Goal: Navigation & Orientation: Find specific page/section

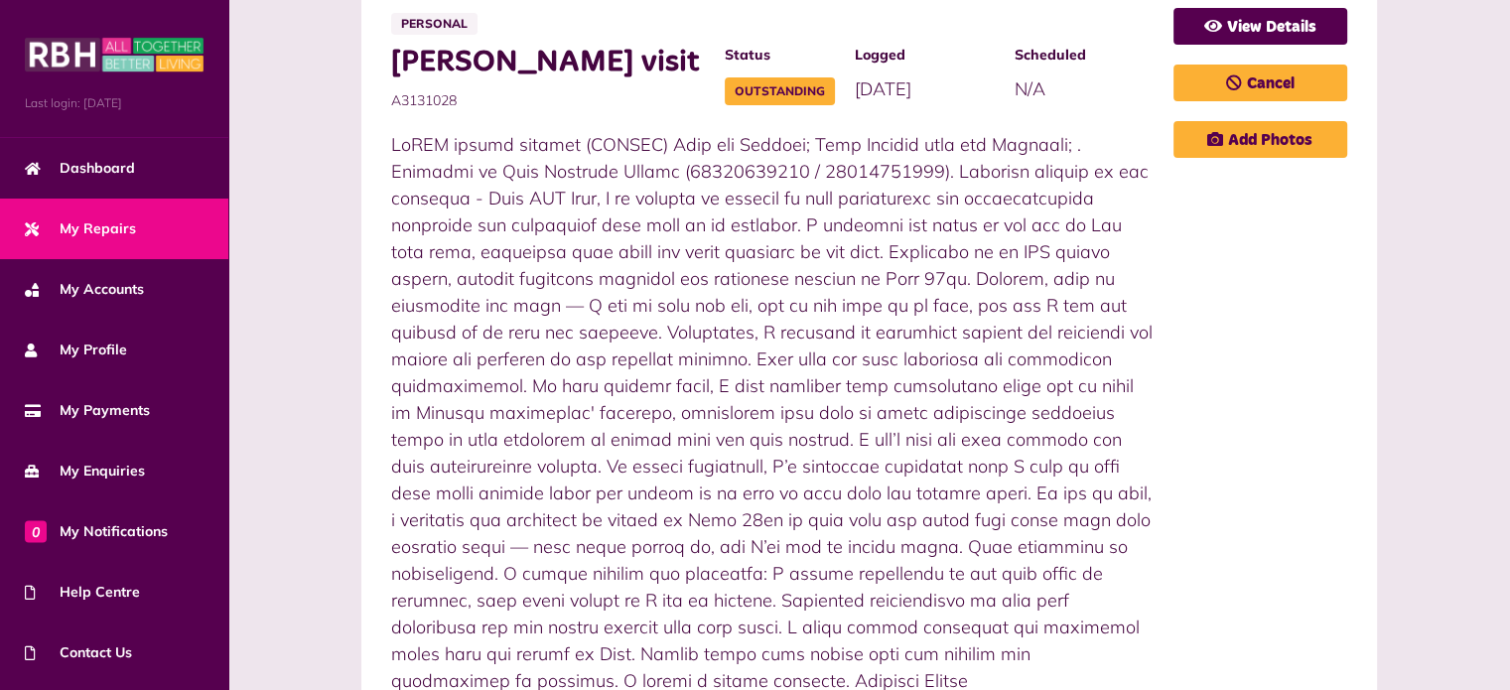
scroll to position [596, 0]
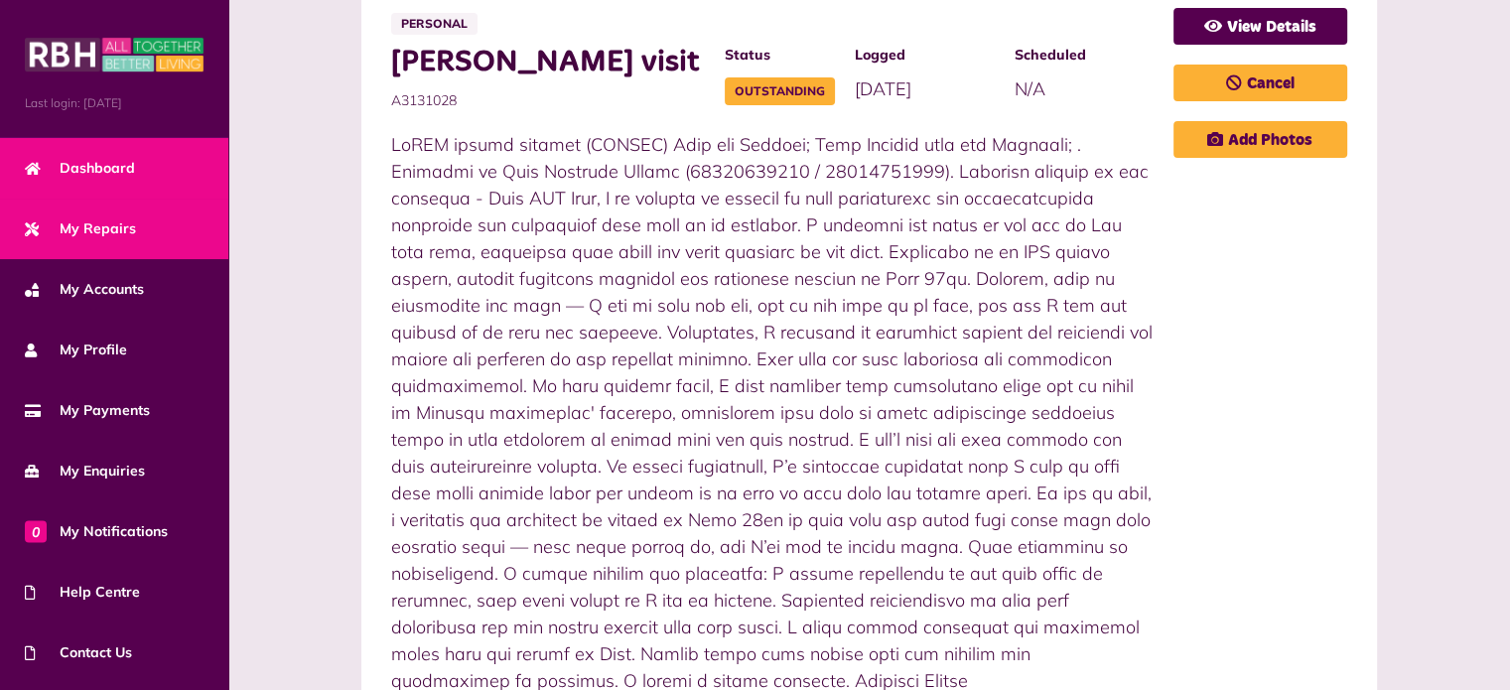
click at [158, 176] on link "Dashboard" at bounding box center [114, 168] width 228 height 61
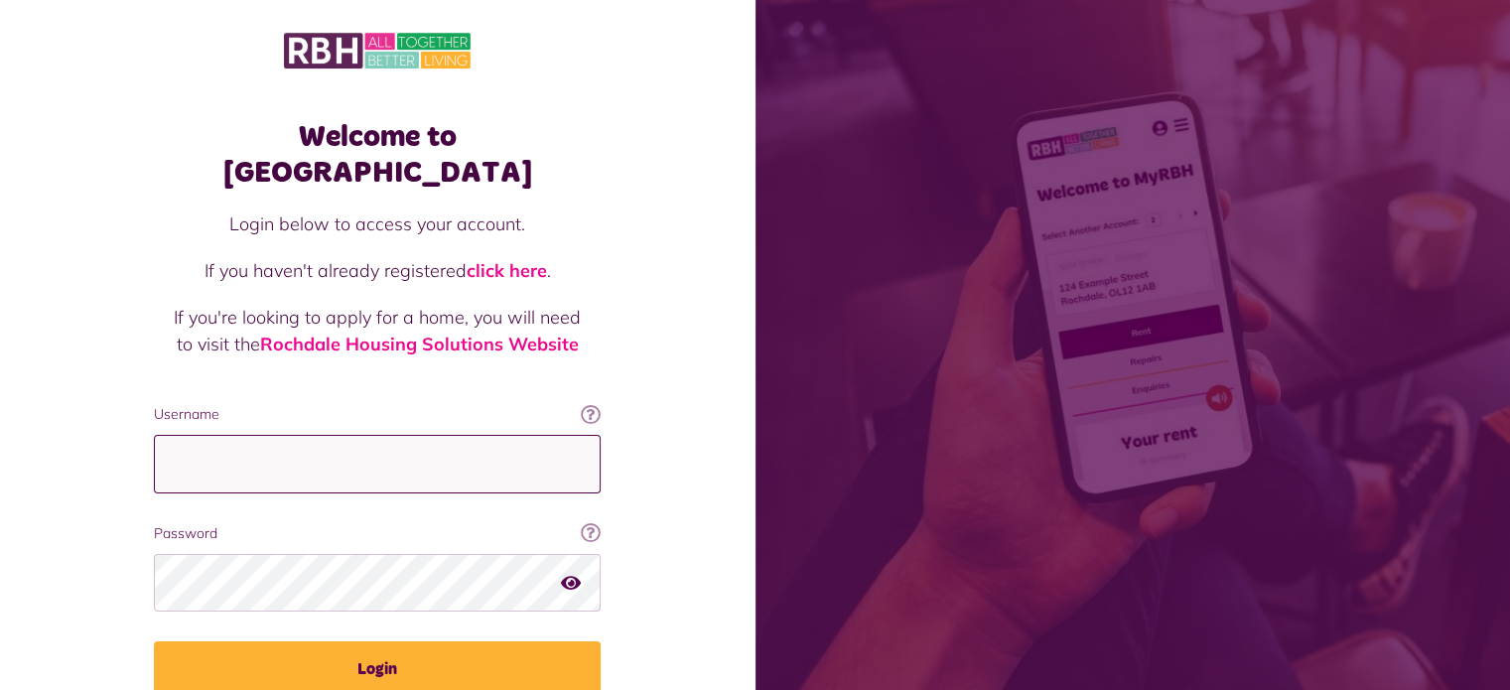
click at [170, 439] on input "Username" at bounding box center [377, 464] width 447 height 59
type input "**********"
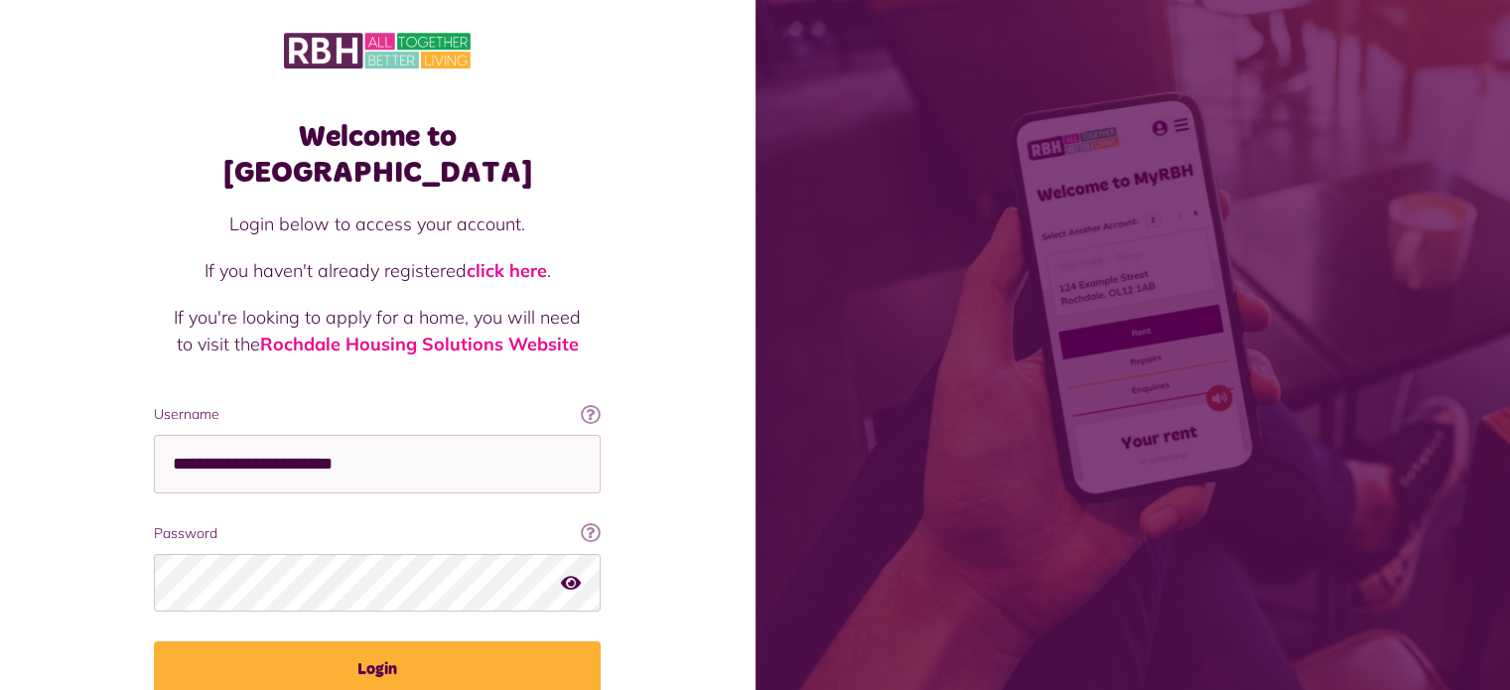
click at [288, 603] on fieldset "**********" at bounding box center [377, 550] width 447 height 293
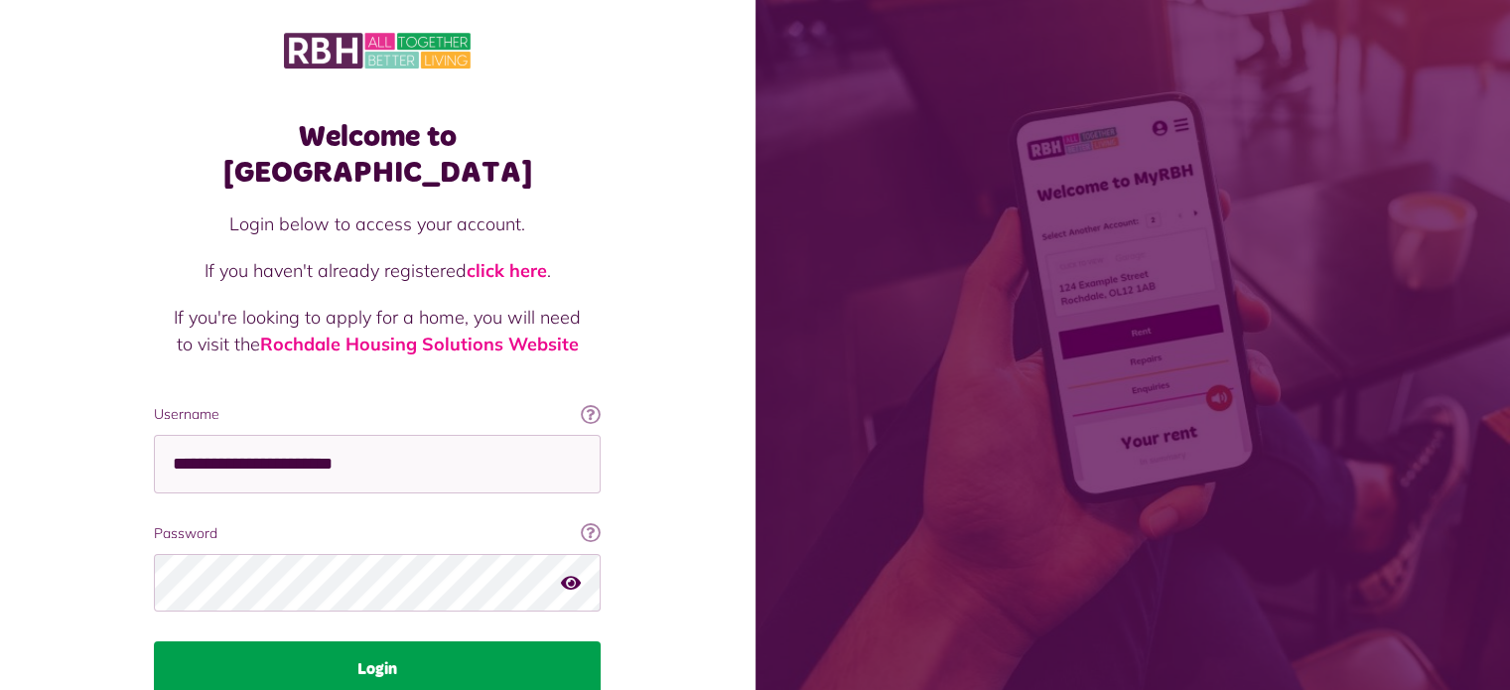
click at [282, 641] on button "Login" at bounding box center [377, 669] width 447 height 56
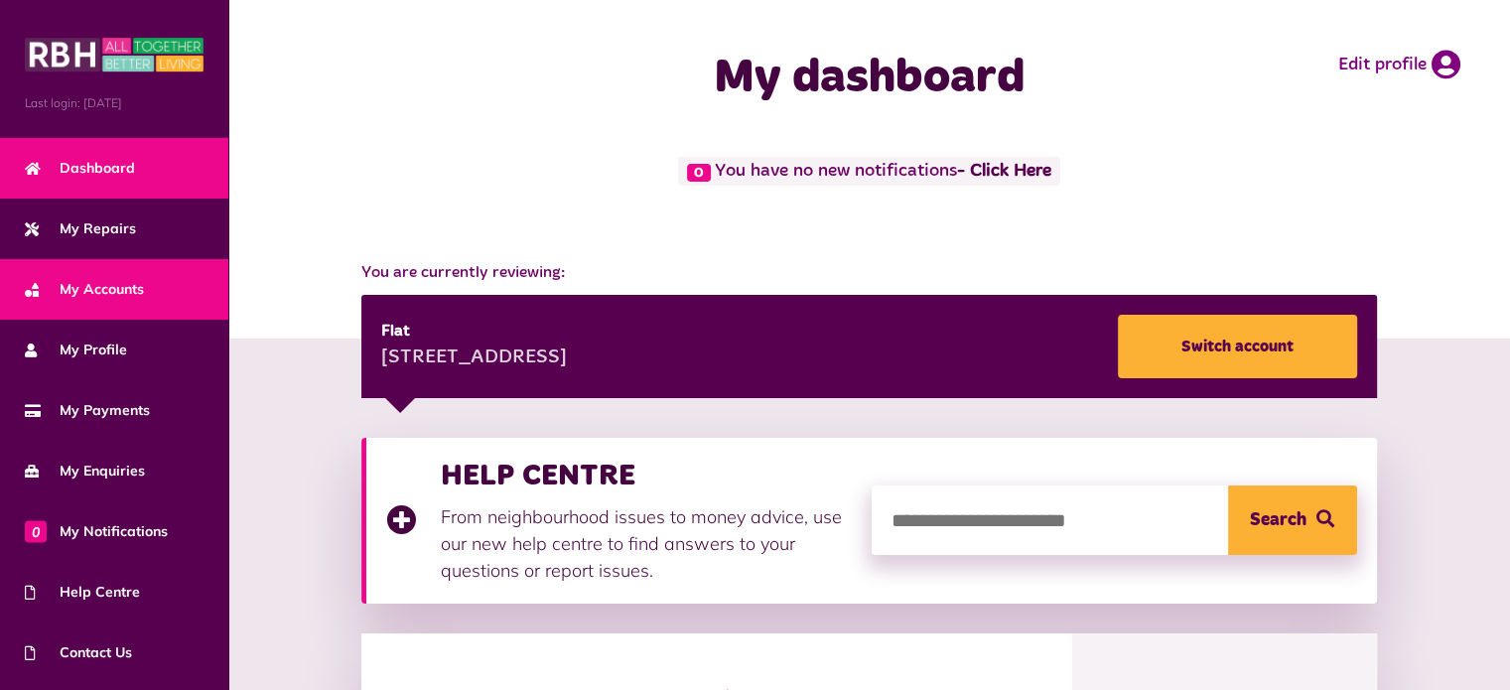
click at [79, 259] on link "My Accounts" at bounding box center [114, 289] width 228 height 61
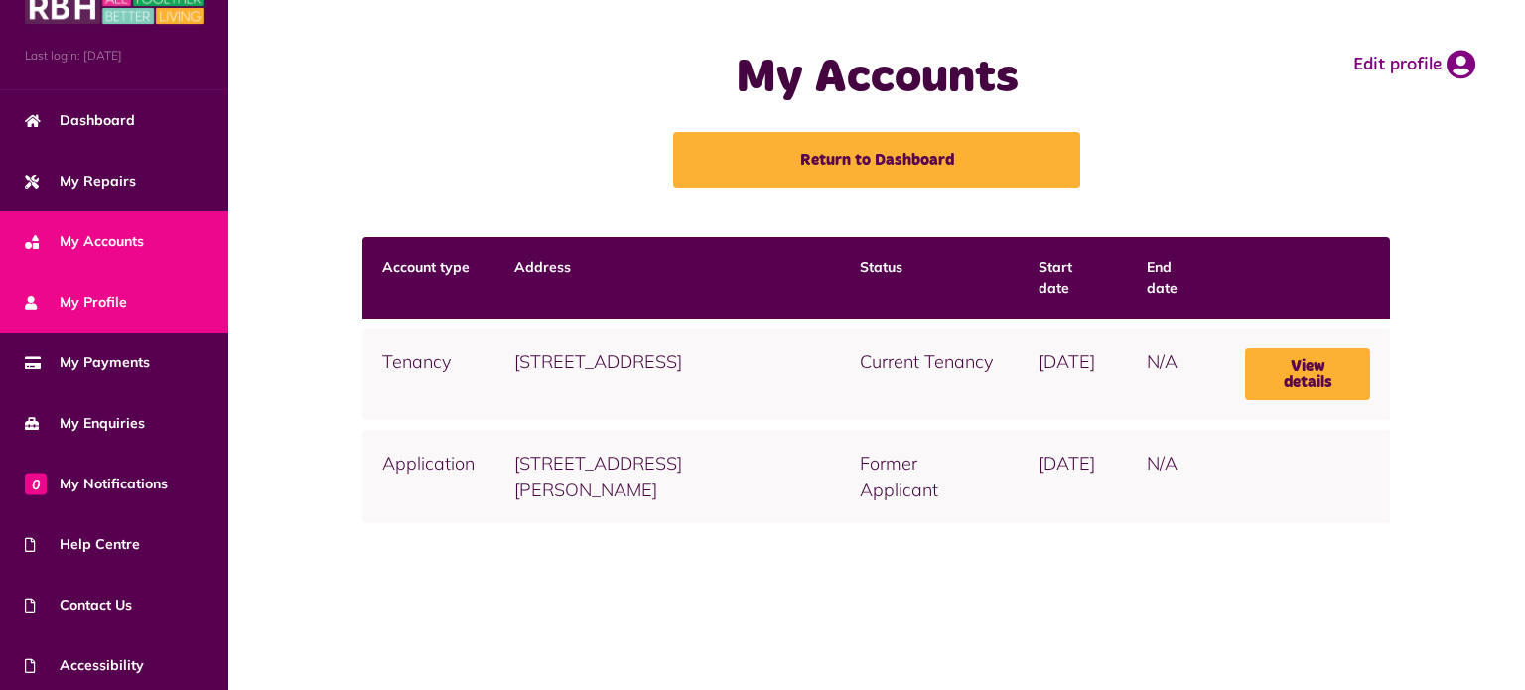
scroll to position [13, 0]
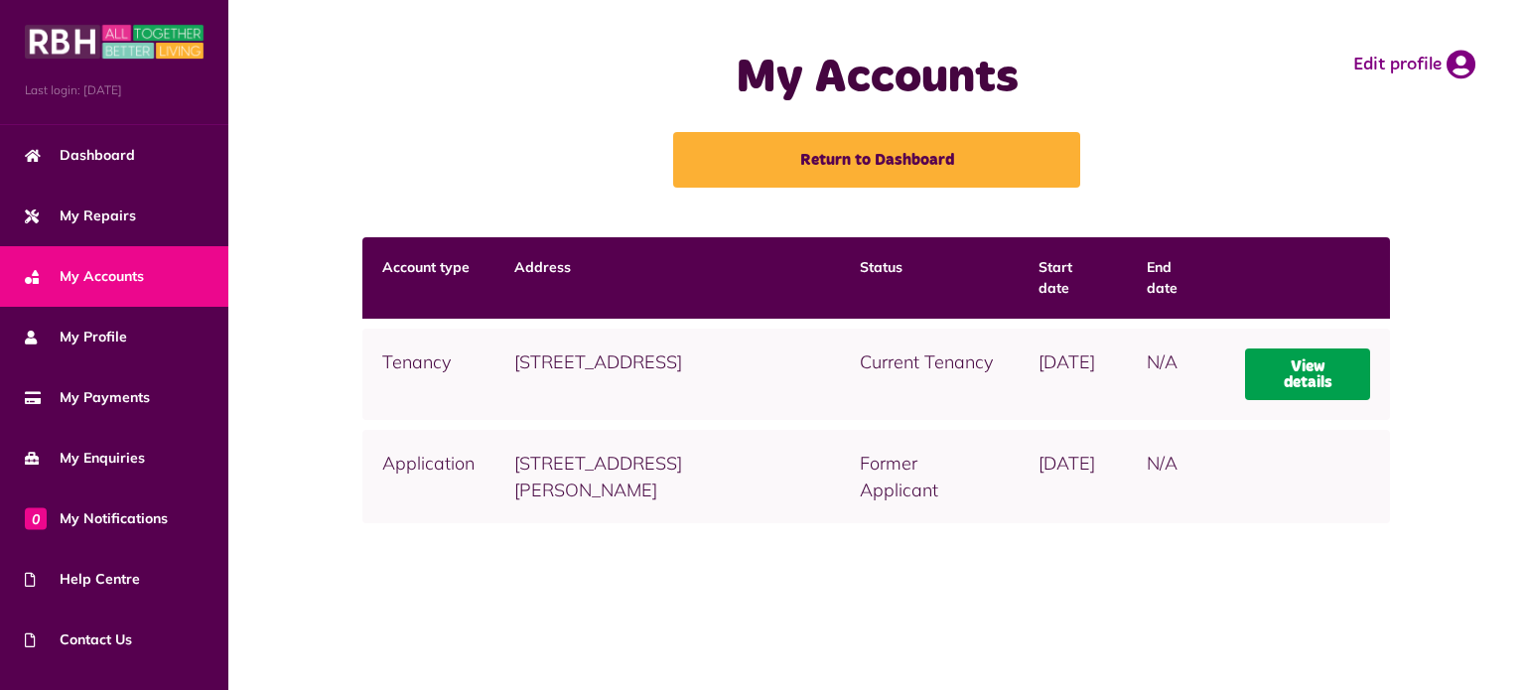
click at [1279, 379] on link "View details" at bounding box center [1308, 374] width 126 height 52
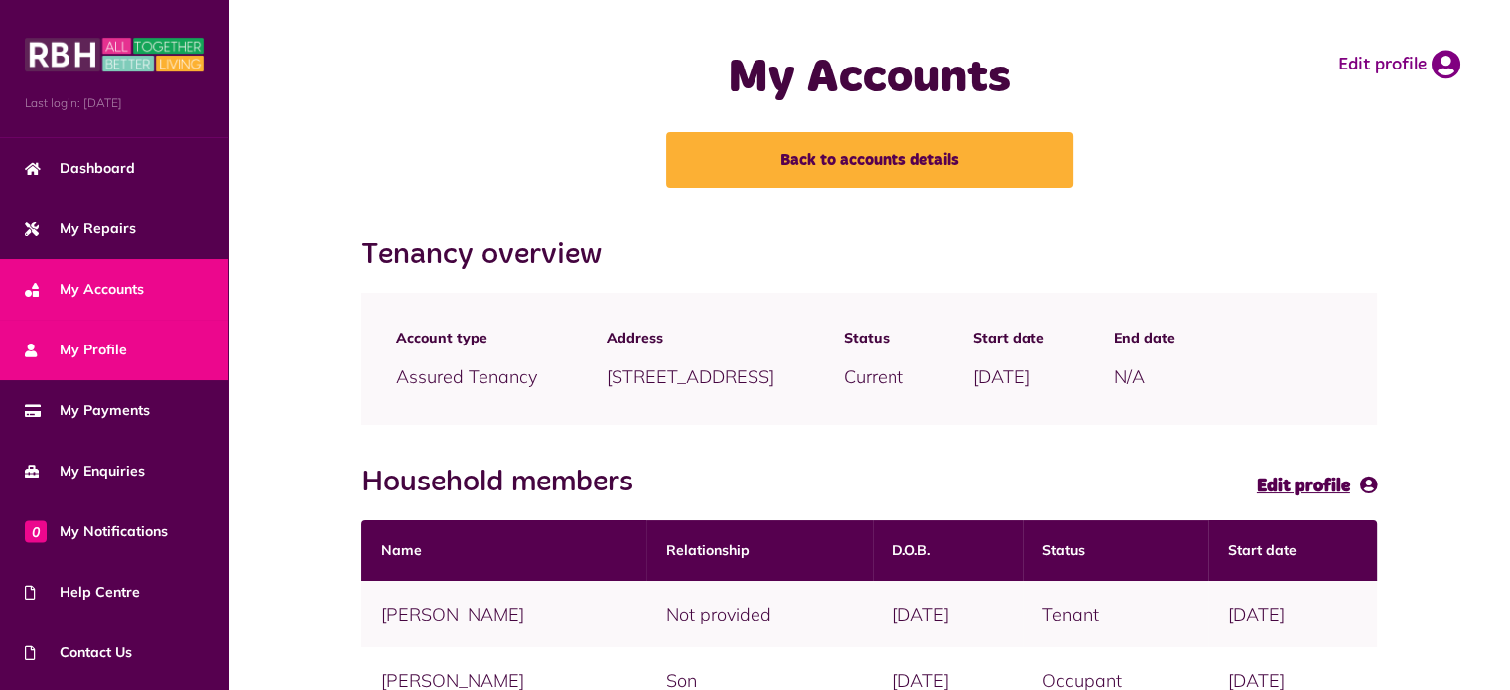
click at [107, 327] on link "My Profile" at bounding box center [114, 350] width 228 height 61
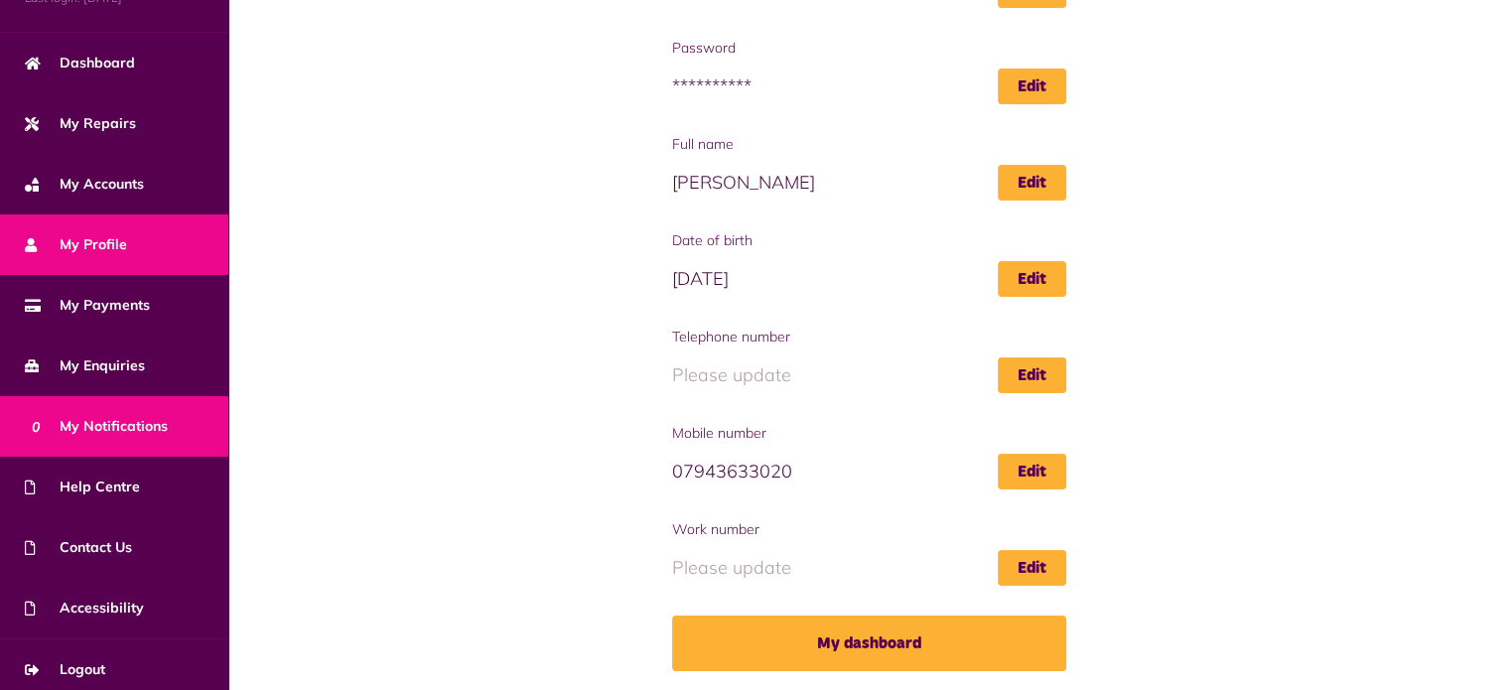
scroll to position [112, 0]
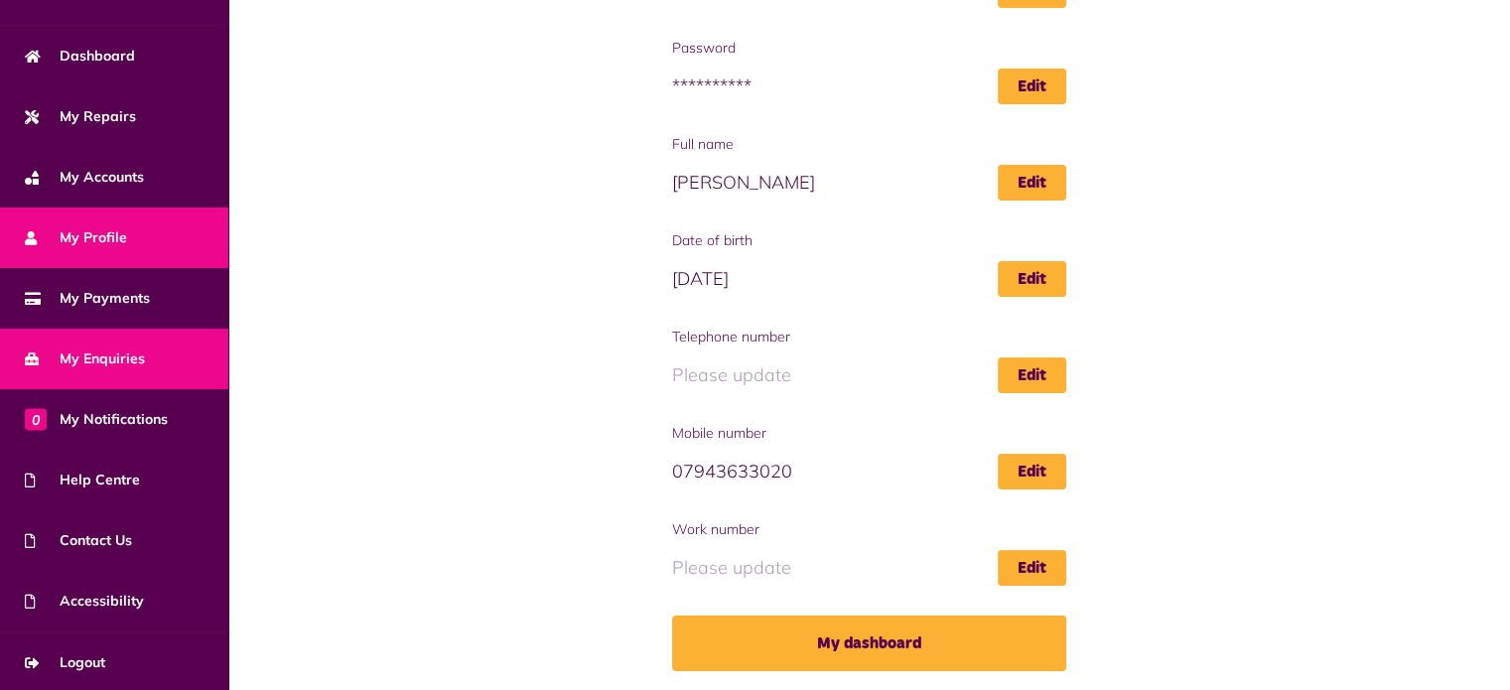
click at [139, 348] on span "My Enquiries" at bounding box center [85, 358] width 120 height 21
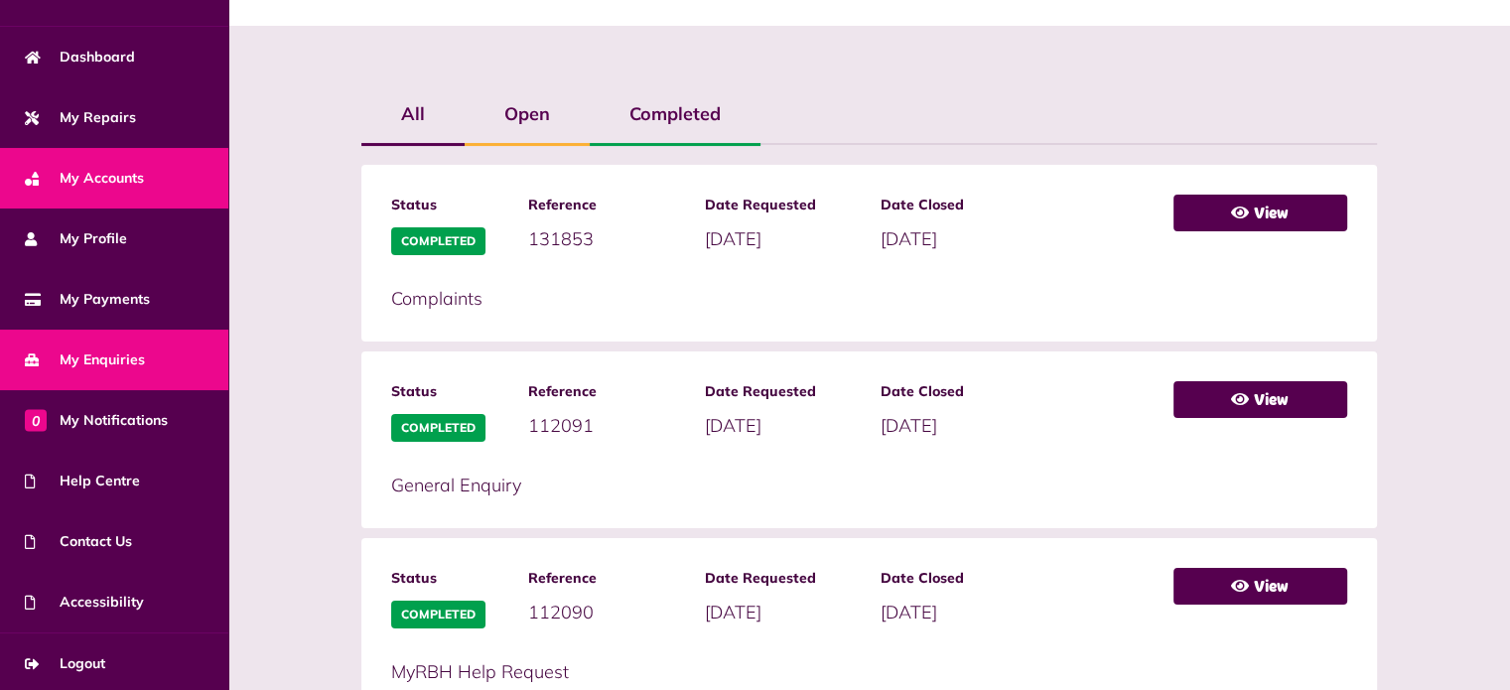
scroll to position [112, 0]
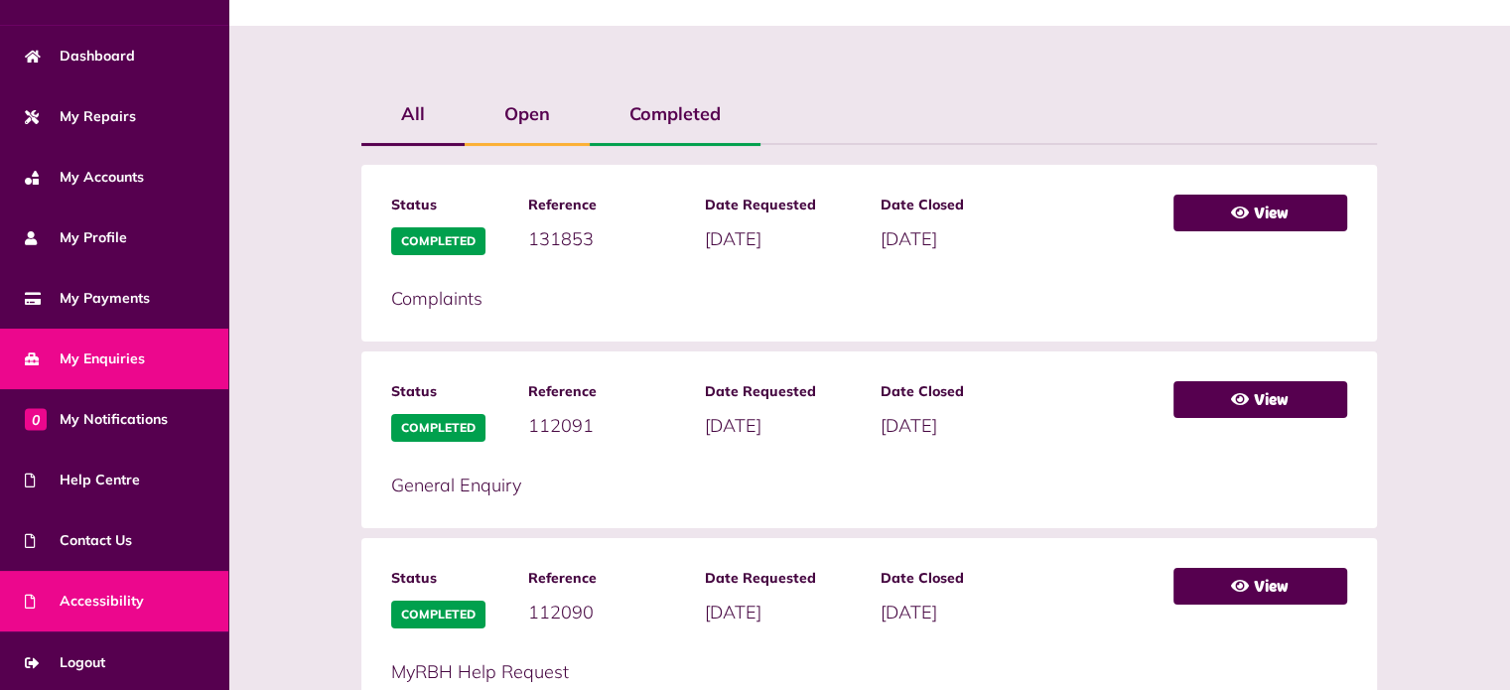
click at [155, 571] on link "Accessibility" at bounding box center [114, 601] width 228 height 61
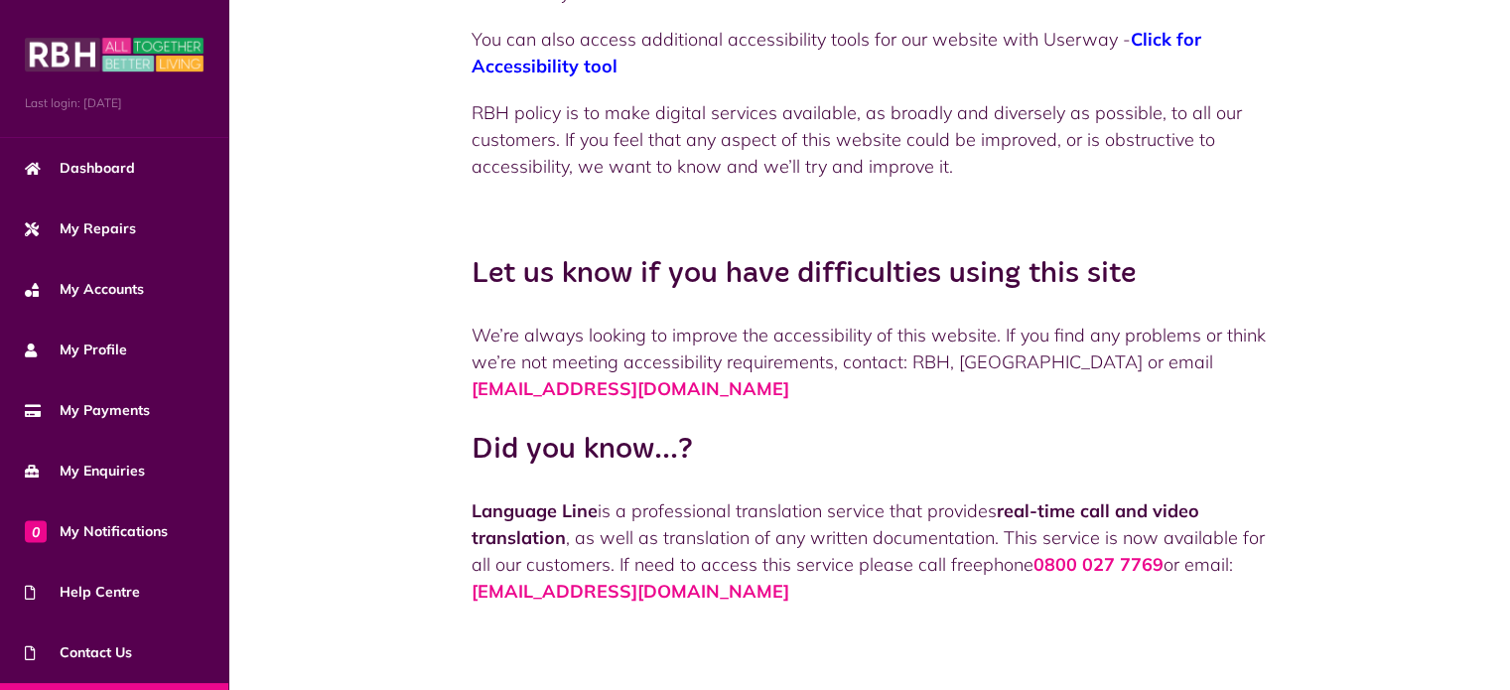
scroll to position [297, 0]
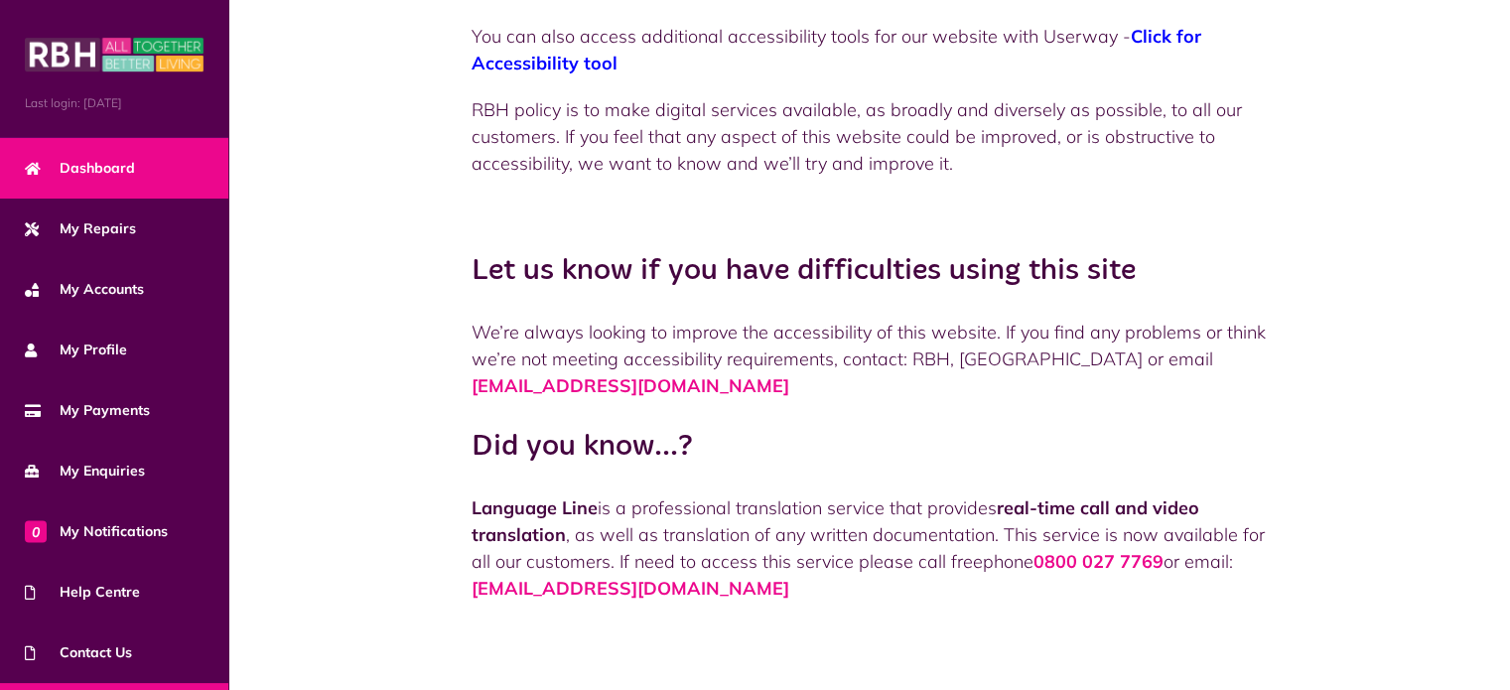
click at [153, 151] on link "Dashboard" at bounding box center [114, 168] width 228 height 61
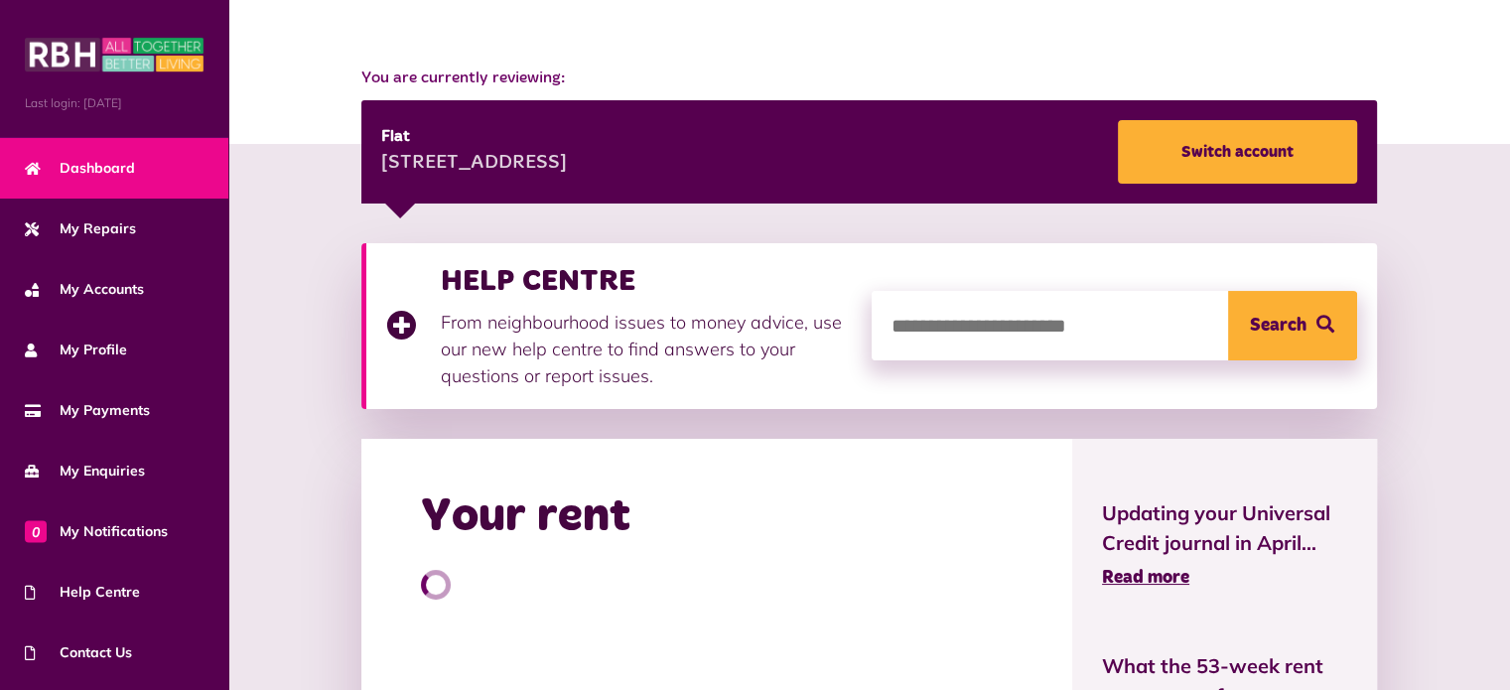
scroll to position [199, 0]
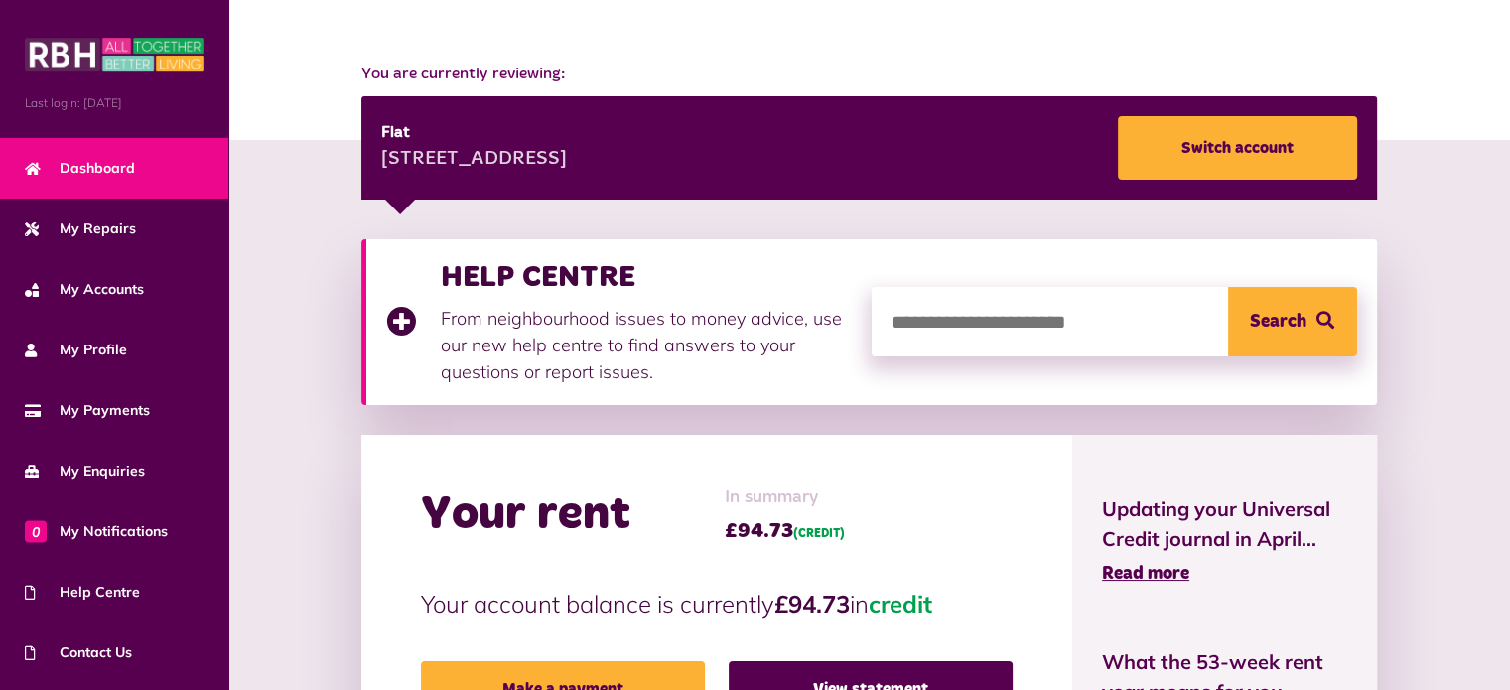
click at [956, 333] on input "search" at bounding box center [1114, 321] width 485 height 69
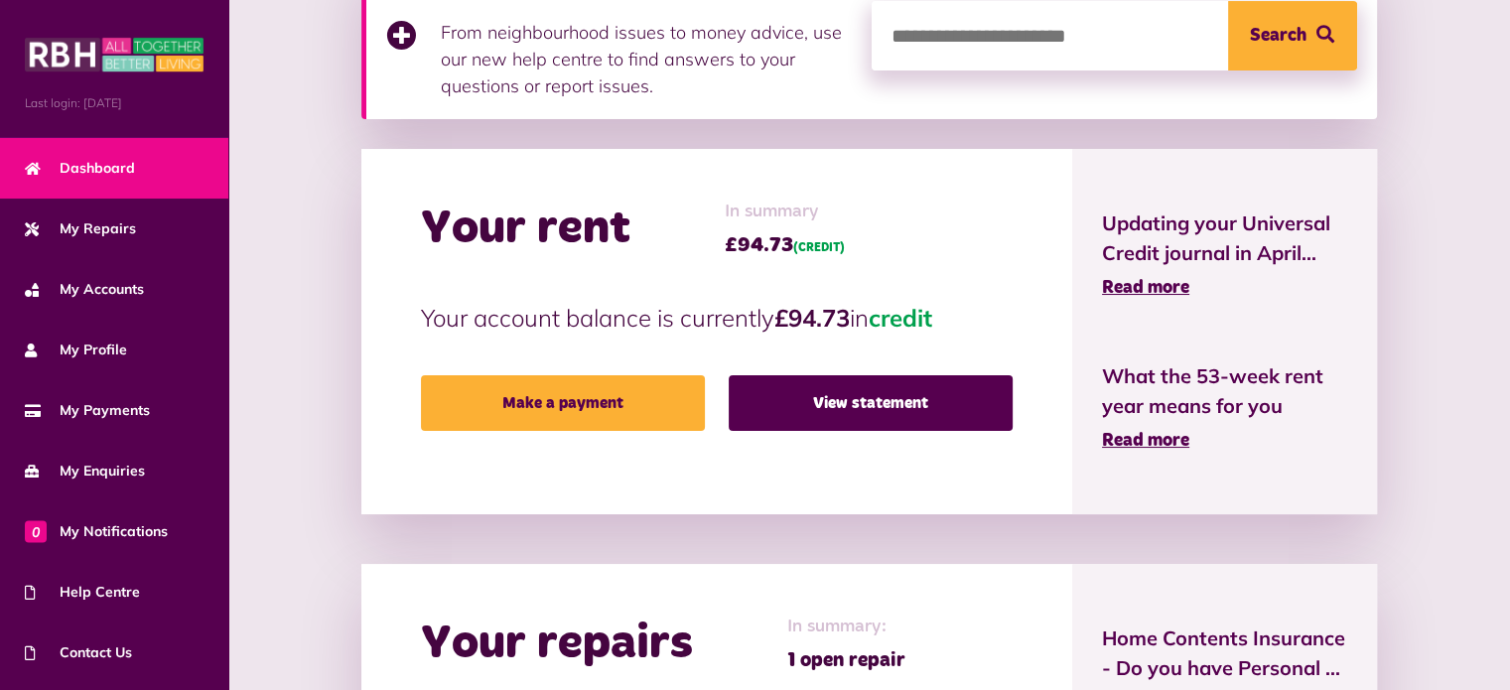
scroll to position [298, 0]
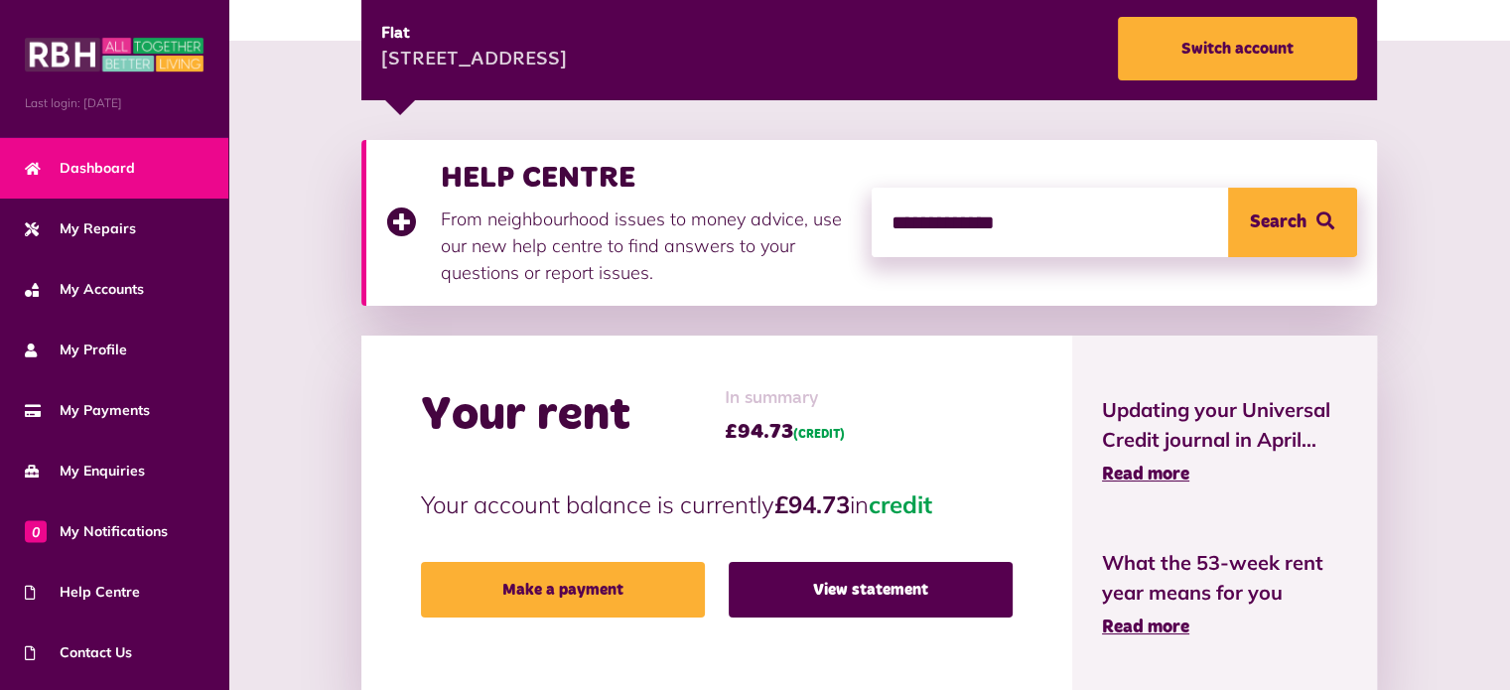
type input "**********"
click at [1228, 188] on button "Search" at bounding box center [1292, 222] width 129 height 69
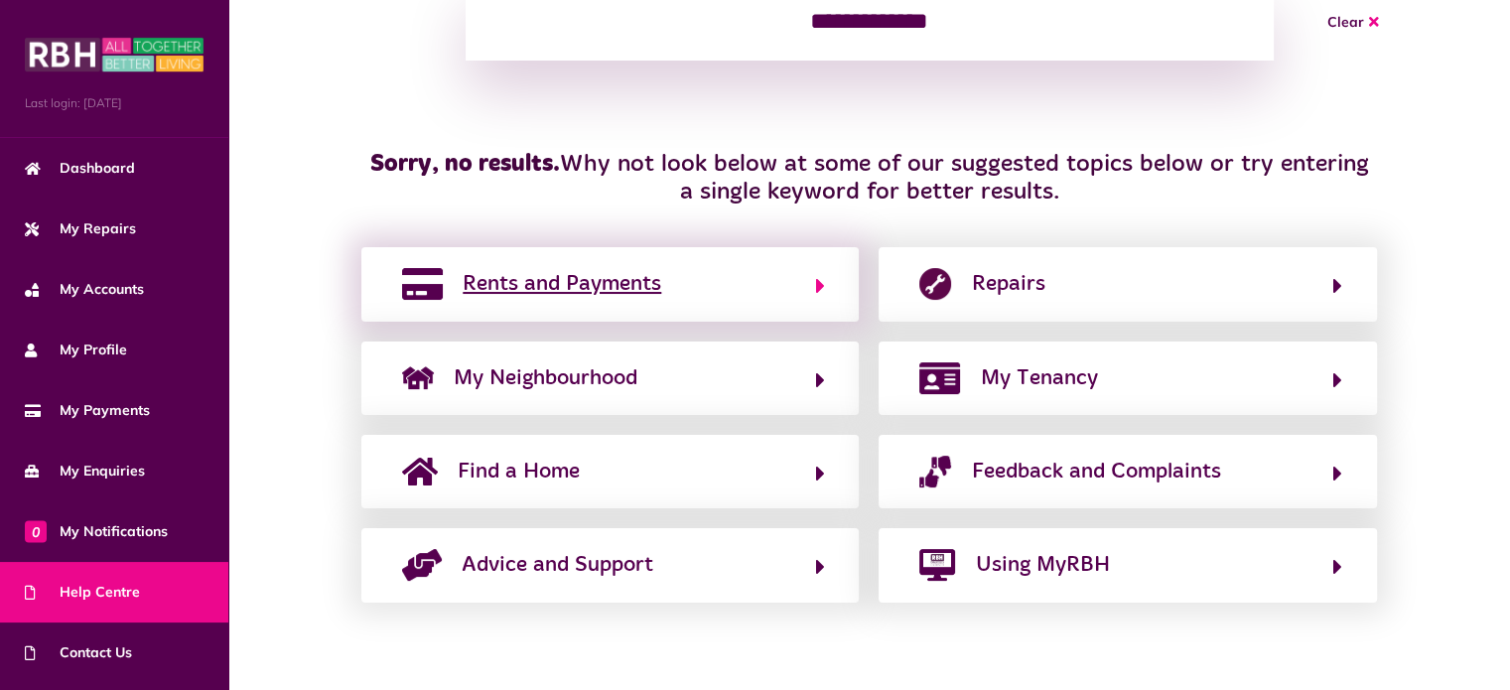
scroll to position [342, 0]
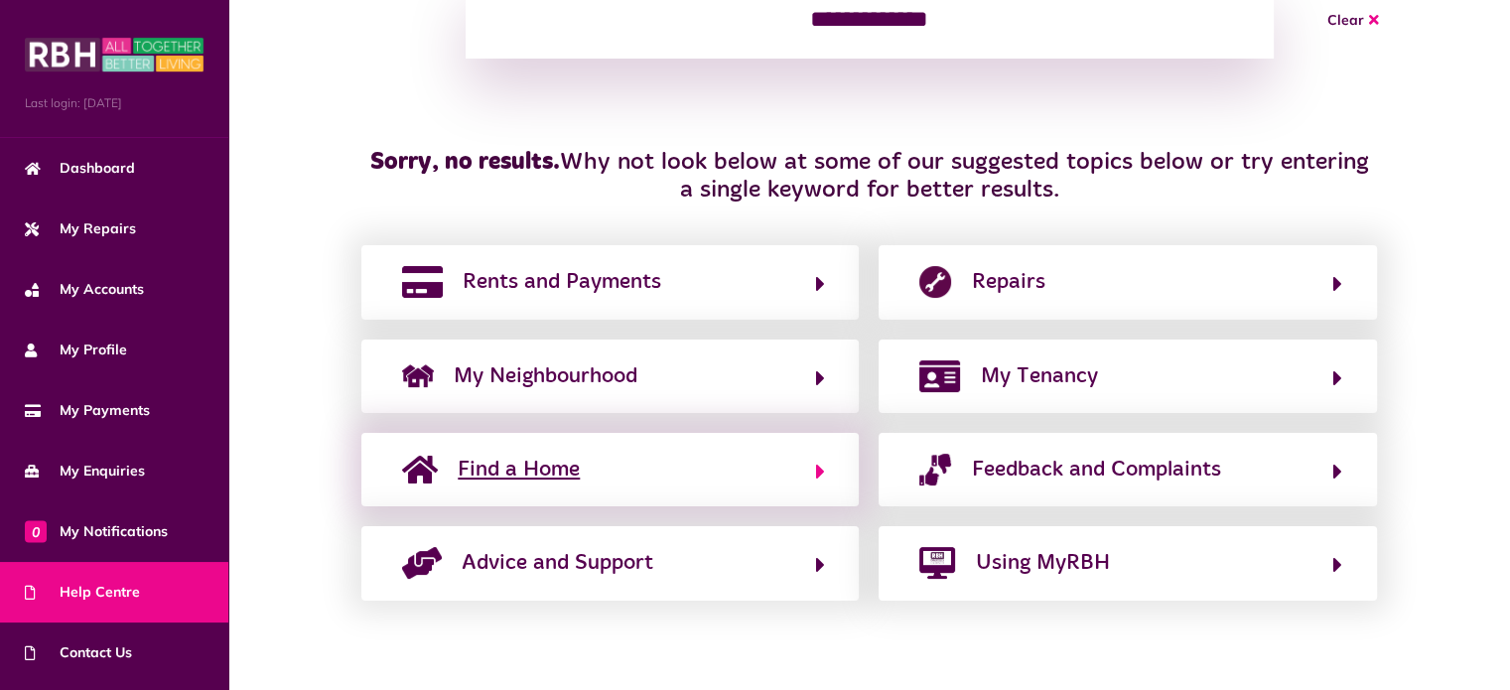
click at [623, 464] on button "Find a Home" at bounding box center [610, 470] width 428 height 34
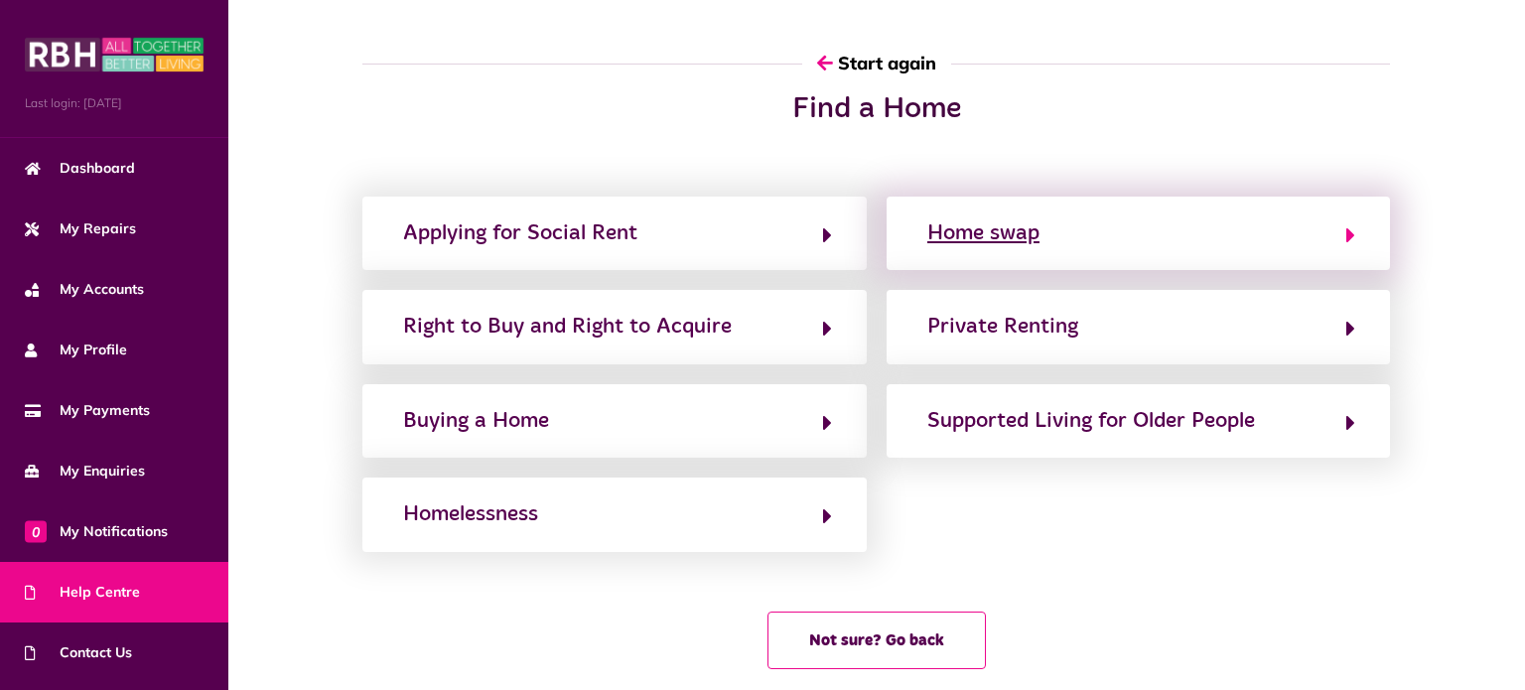
click at [972, 229] on div "Home swap" at bounding box center [983, 233] width 112 height 32
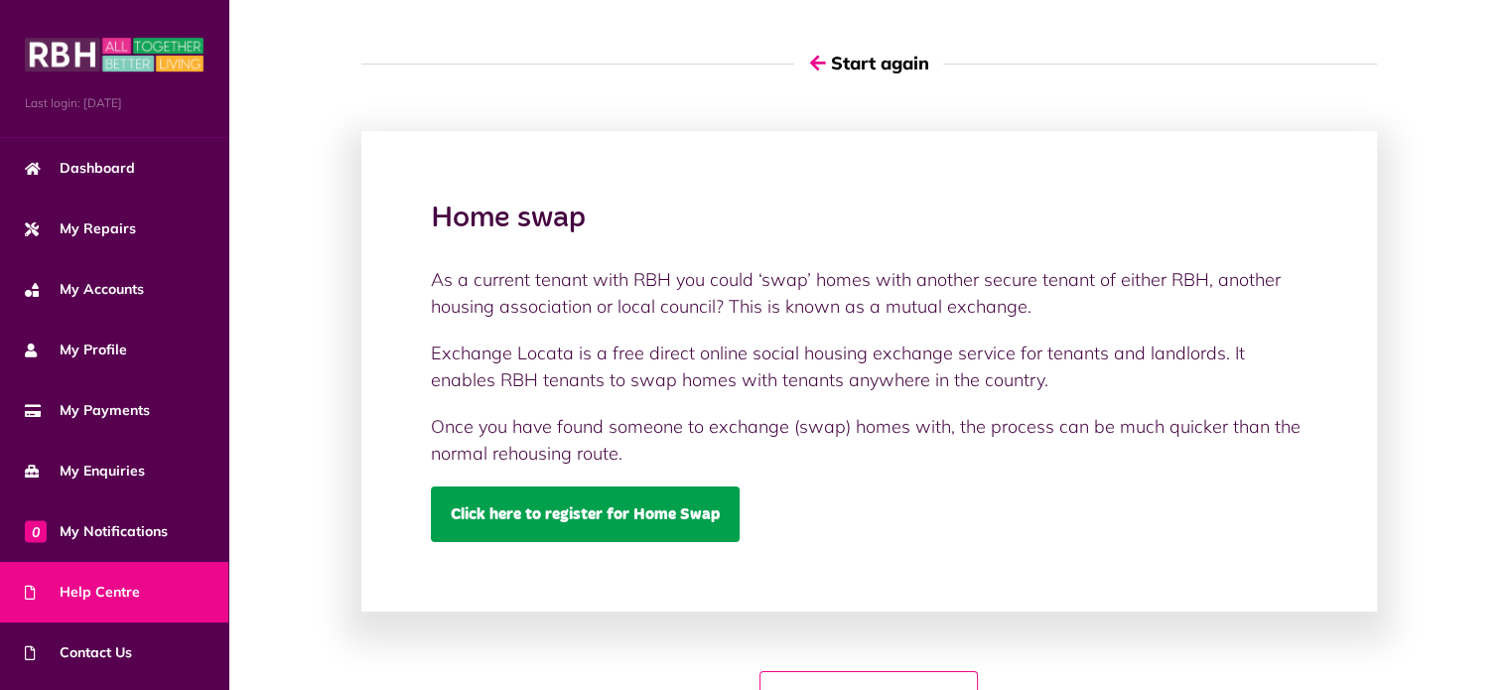
click at [622, 510] on link "Click here to register for Home Swap" at bounding box center [585, 514] width 309 height 56
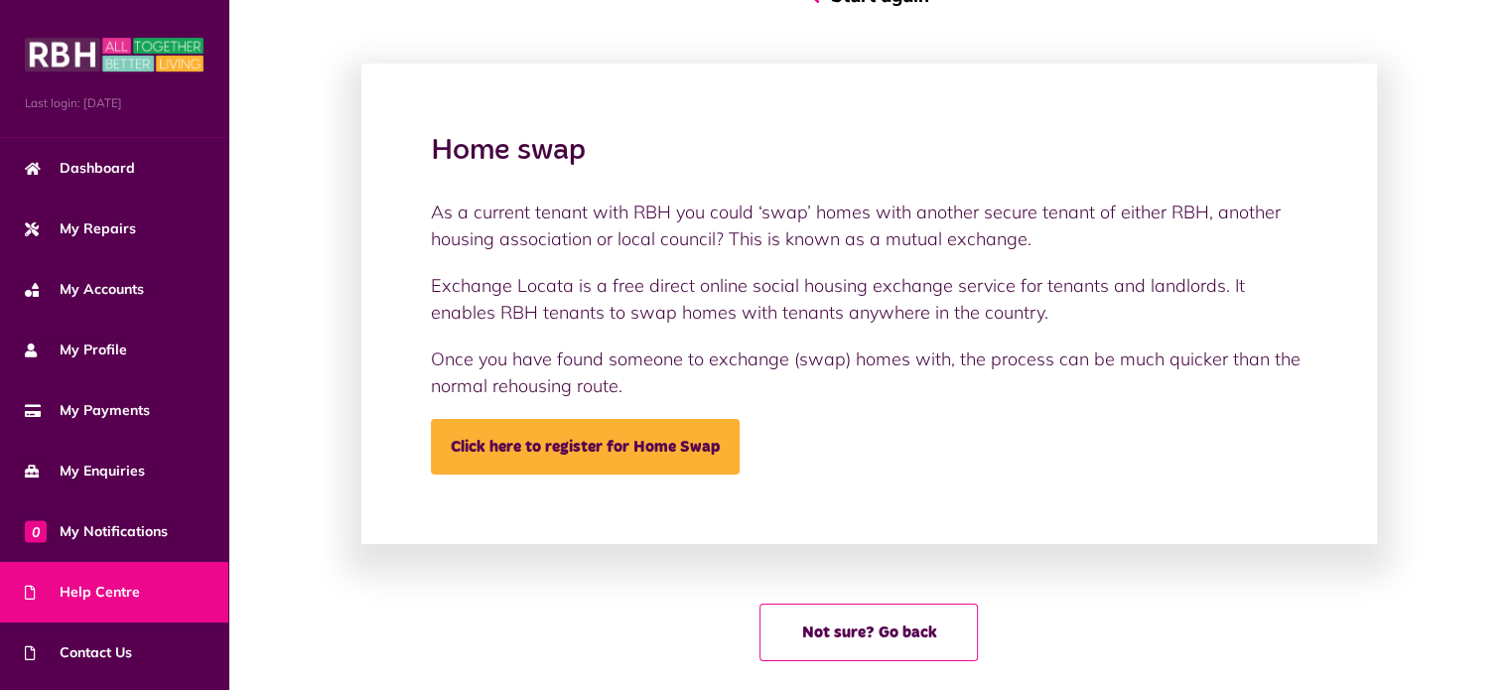
scroll to position [97, 0]
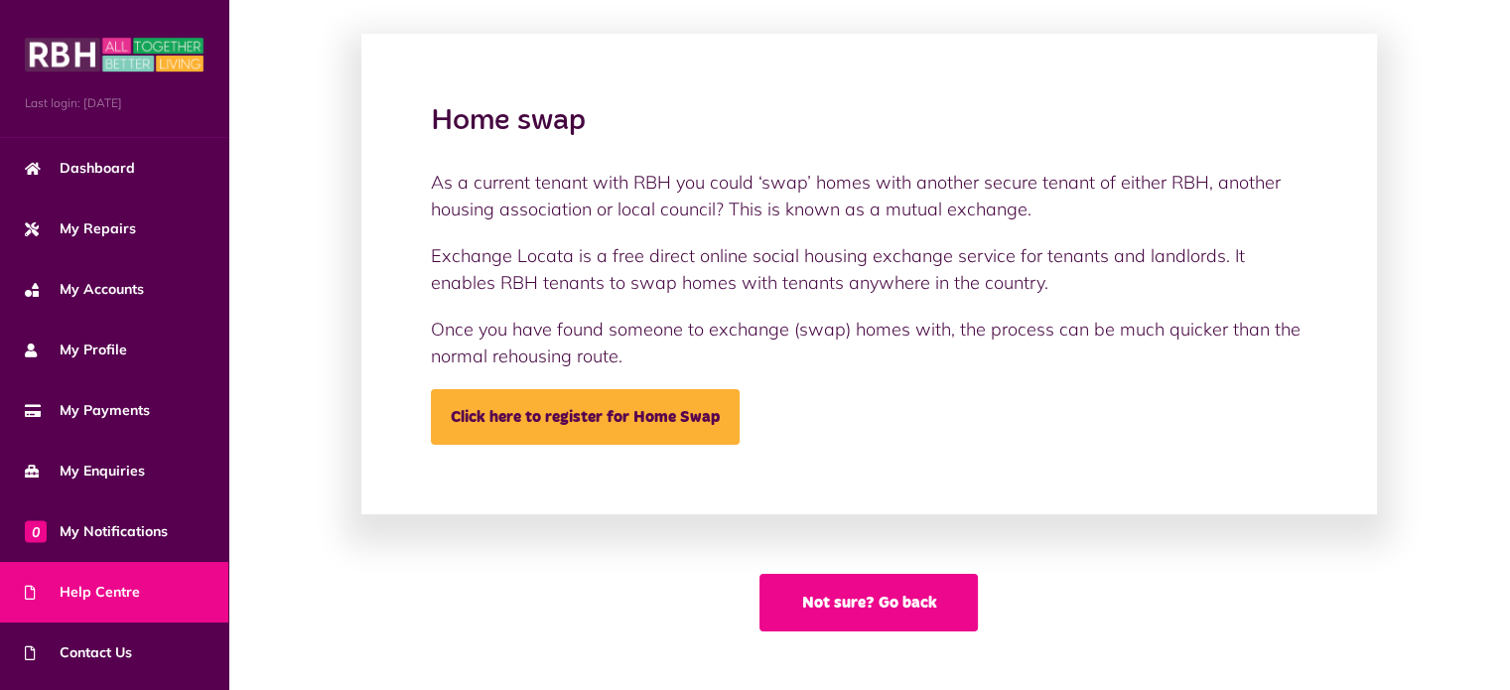
click at [865, 591] on button "Not sure? Go back" at bounding box center [868, 603] width 218 height 58
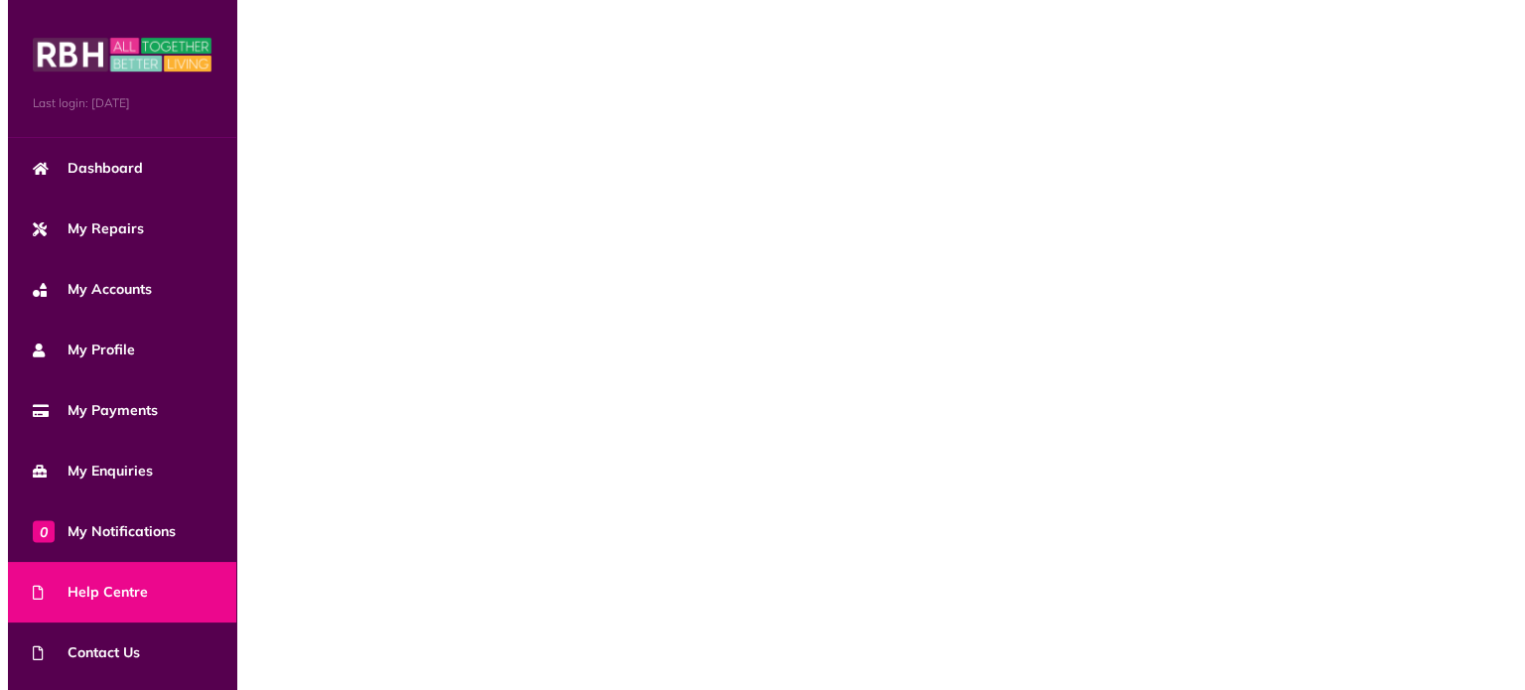
scroll to position [0, 0]
